Goal: Information Seeking & Learning: Check status

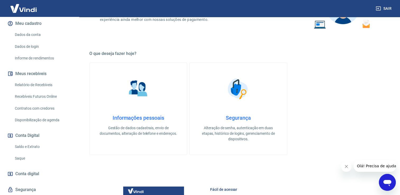
scroll to position [80, 0]
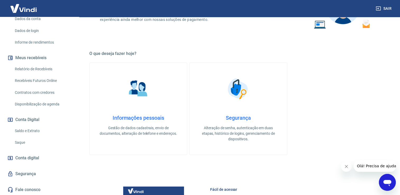
click at [35, 131] on link "Saldo e Extrato" at bounding box center [43, 131] width 60 height 11
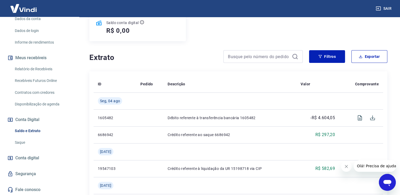
scroll to position [106, 0]
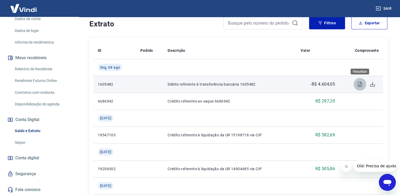
click at [358, 84] on icon "Visualizar" at bounding box center [360, 84] width 6 height 6
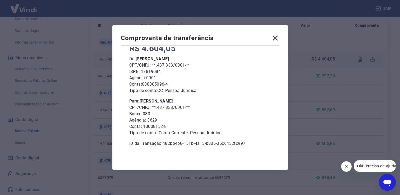
scroll to position [132, 0]
click at [275, 36] on icon at bounding box center [274, 38] width 5 height 5
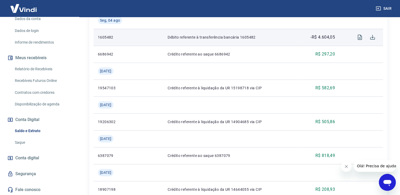
scroll to position [159, 0]
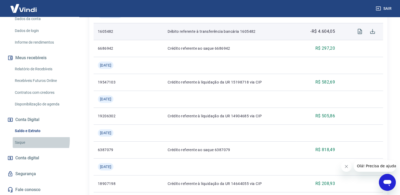
click at [28, 140] on link "Saque" at bounding box center [43, 142] width 60 height 11
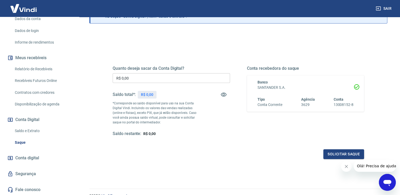
scroll to position [39, 0]
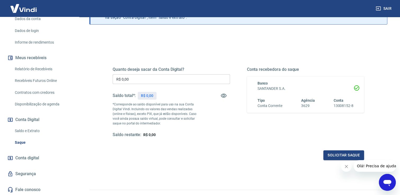
click at [38, 159] on span "Conta digital" at bounding box center [27, 157] width 24 height 7
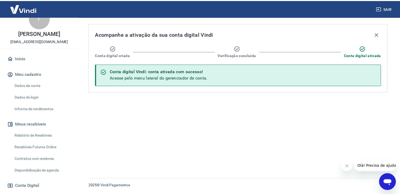
scroll to position [1, 0]
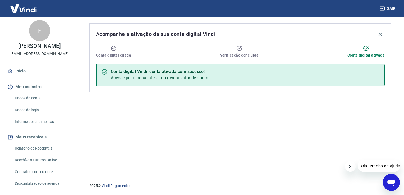
click at [37, 97] on link "Dados da conta" at bounding box center [43, 98] width 60 height 11
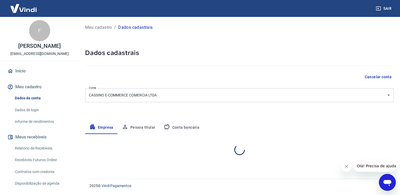
select select "SP"
select select "business"
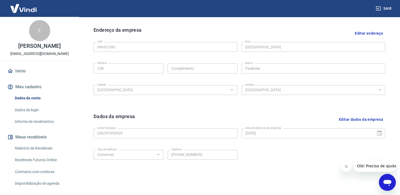
scroll to position [80, 0]
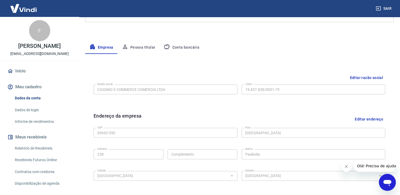
click at [173, 50] on button "Conta bancária" at bounding box center [181, 47] width 44 height 13
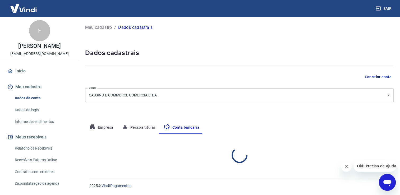
scroll to position [0, 0]
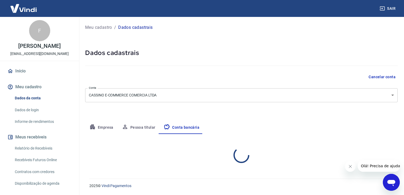
select select "1"
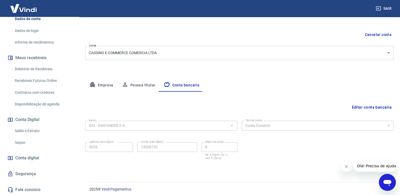
scroll to position [45, 0]
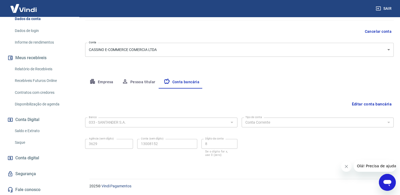
click at [40, 130] on link "Saldo e Extrato" at bounding box center [43, 131] width 60 height 11
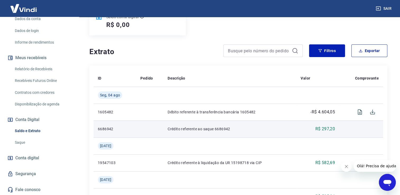
scroll to position [79, 0]
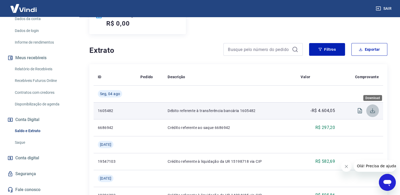
click at [369, 111] on icon "Download" at bounding box center [372, 111] width 6 height 6
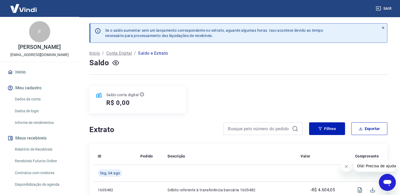
scroll to position [0, 0]
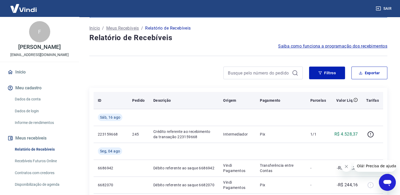
scroll to position [26, 0]
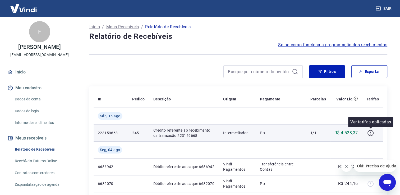
click at [370, 133] on icon "button" at bounding box center [370, 133] width 7 height 7
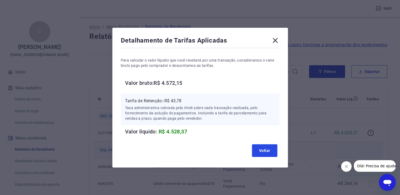
click at [270, 145] on button "Voltar" at bounding box center [264, 150] width 25 height 13
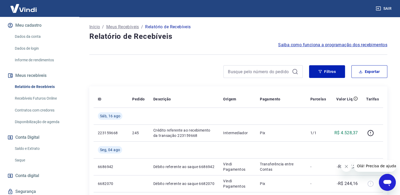
scroll to position [79, 0]
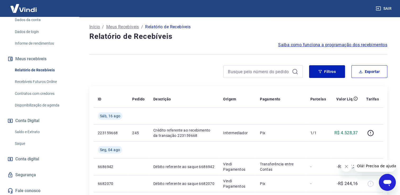
click at [39, 132] on link "Saldo e Extrato" at bounding box center [43, 132] width 60 height 11
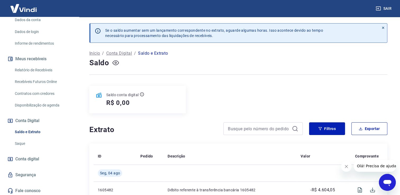
click at [117, 61] on icon "button" at bounding box center [115, 62] width 7 height 5
click at [27, 146] on link "Saque" at bounding box center [43, 143] width 60 height 11
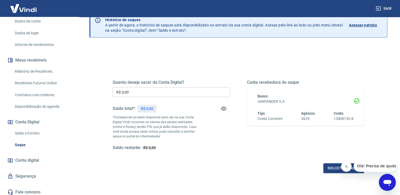
scroll to position [79, 0]
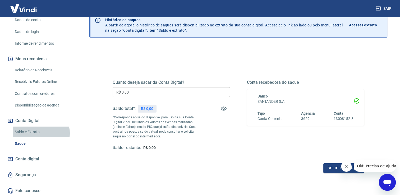
click at [39, 133] on link "Saldo e Extrato" at bounding box center [43, 132] width 60 height 11
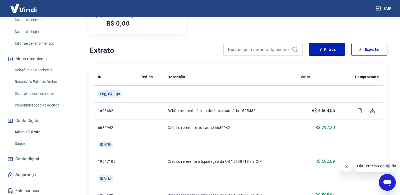
scroll to position [80, 0]
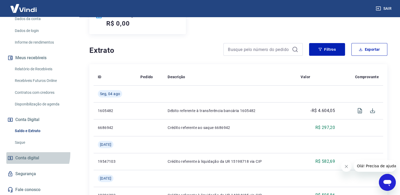
click at [29, 153] on link "Conta digital" at bounding box center [39, 158] width 66 height 12
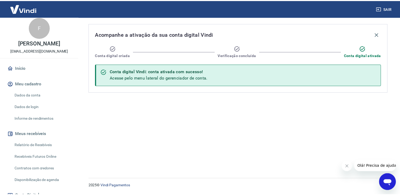
scroll to position [1, 0]
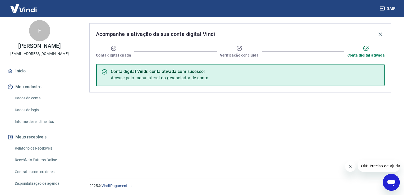
click at [20, 72] on link "Início" at bounding box center [39, 71] width 66 height 12
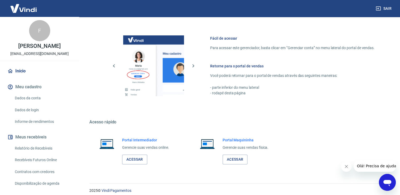
scroll to position [261, 0]
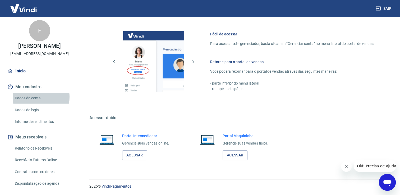
click at [29, 97] on link "Dados da conta" at bounding box center [43, 98] width 60 height 11
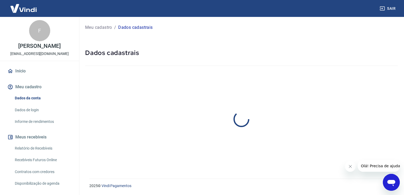
select select "SP"
select select "business"
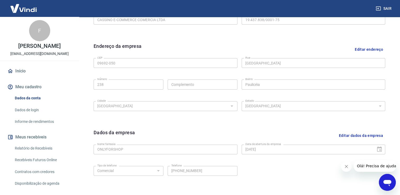
scroll to position [186, 0]
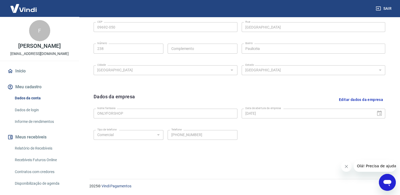
click at [27, 108] on link "Dados de login" at bounding box center [43, 110] width 60 height 11
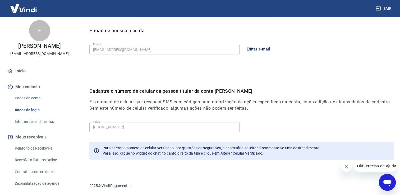
scroll to position [143, 0]
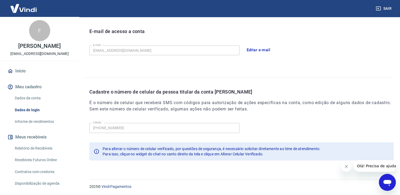
click at [35, 122] on link "Informe de rendimentos" at bounding box center [43, 121] width 60 height 11
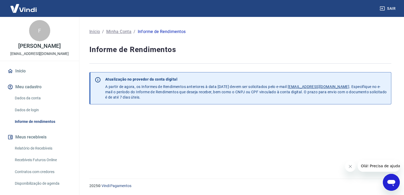
click at [36, 144] on link "Relatório de Recebíveis" at bounding box center [43, 148] width 60 height 11
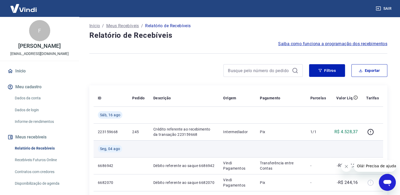
scroll to position [26, 0]
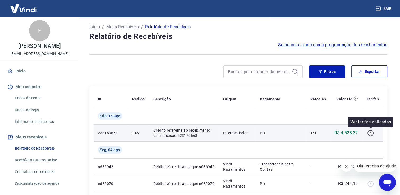
click at [371, 132] on icon "button" at bounding box center [370, 133] width 7 height 7
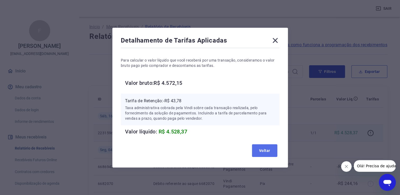
click at [269, 153] on button "Voltar" at bounding box center [264, 150] width 25 height 13
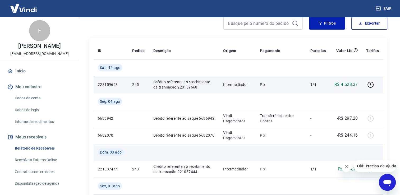
scroll to position [106, 0]
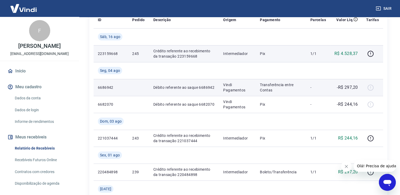
click at [370, 87] on div at bounding box center [372, 87] width 13 height 8
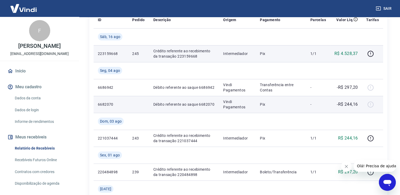
click at [369, 107] on div at bounding box center [372, 104] width 13 height 8
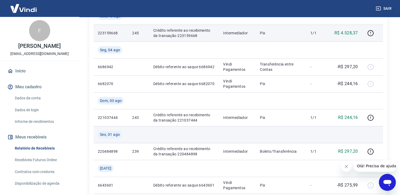
scroll to position [132, 0]
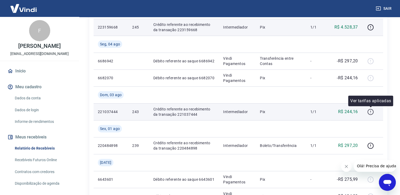
click at [369, 112] on icon "button" at bounding box center [370, 112] width 7 height 7
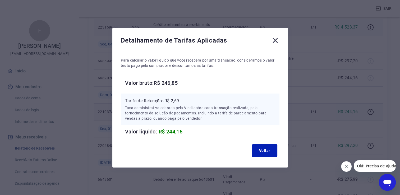
scroll to position [159, 0]
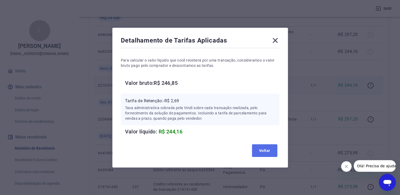
click at [266, 151] on button "Voltar" at bounding box center [264, 150] width 25 height 13
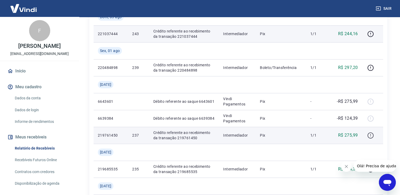
scroll to position [211, 0]
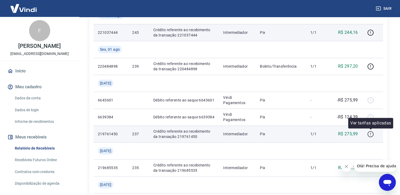
click at [372, 135] on icon "button" at bounding box center [370, 134] width 7 height 7
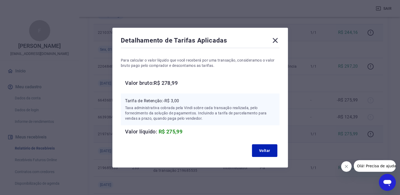
click at [276, 42] on icon at bounding box center [274, 40] width 5 height 5
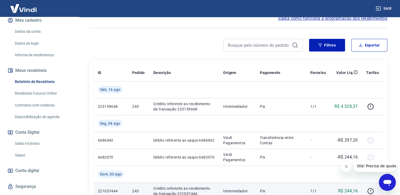
scroll to position [80, 0]
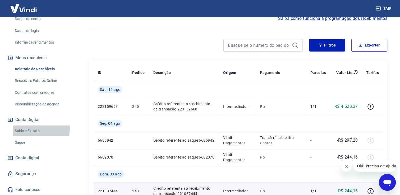
click at [29, 128] on link "Saldo e Extrato" at bounding box center [43, 131] width 60 height 11
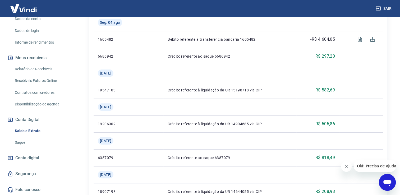
scroll to position [185, 0]
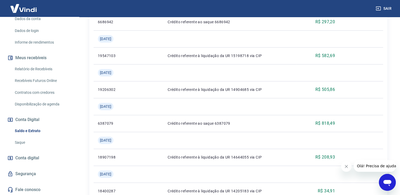
click at [28, 143] on link "Saque" at bounding box center [43, 142] width 60 height 11
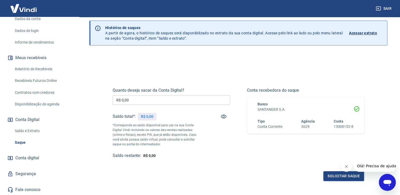
scroll to position [13, 0]
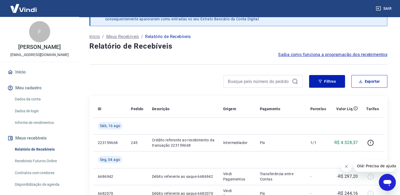
scroll to position [26, 0]
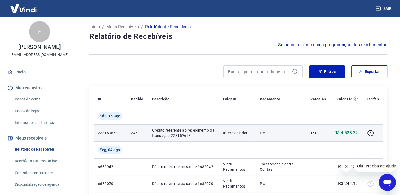
click at [175, 130] on p "Crédito referente ao recebimento da transação 223159668" at bounding box center [183, 133] width 63 height 11
click at [371, 132] on icon "button" at bounding box center [370, 133] width 1 height 2
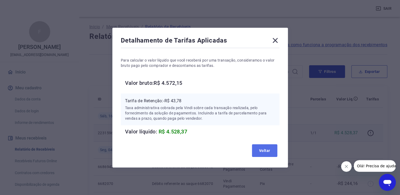
click at [269, 151] on button "Voltar" at bounding box center [264, 150] width 25 height 13
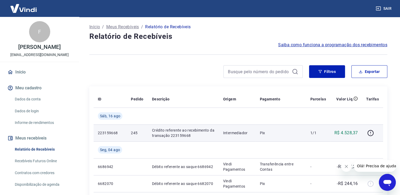
click at [319, 45] on span "Saiba como funciona a programação dos recebimentos" at bounding box center [332, 45] width 109 height 6
